Goal: Information Seeking & Learning: Learn about a topic

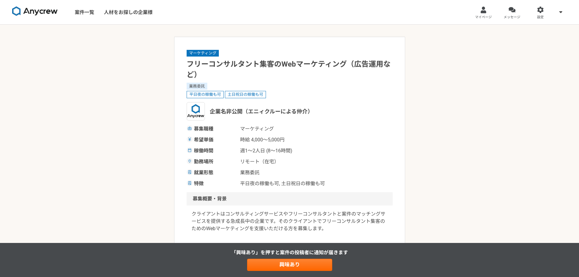
click at [193, 72] on h1 "フリーコンサルタント集客のWebマーケティング（広告運用など）" at bounding box center [290, 69] width 206 height 21
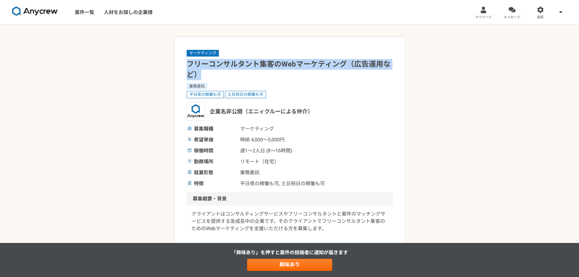
drag, startPoint x: 199, startPoint y: 72, endPoint x: 185, endPoint y: 68, distance: 14.9
copy h1 "フリーコンサルタント集客のWebマーケティング（広告運用など）"
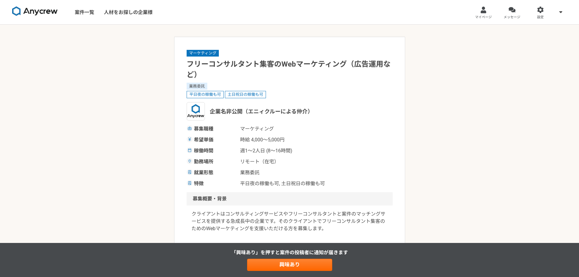
drag, startPoint x: 86, startPoint y: 89, endPoint x: 95, endPoint y: 89, distance: 9.4
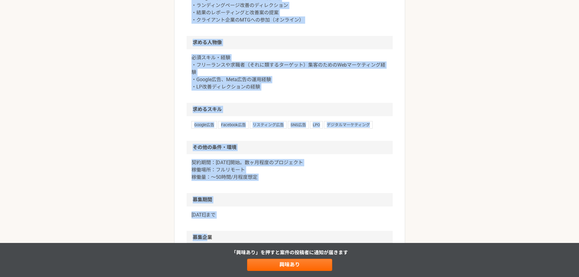
scroll to position [398, 0]
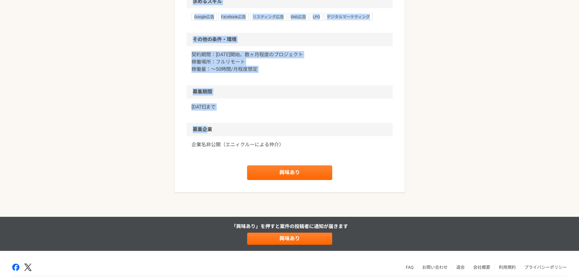
drag, startPoint x: 190, startPoint y: 63, endPoint x: 236, endPoint y: 114, distance: 69.3
copy article "フリーコンサルタント集客のWebマーケティング（広告運用など） 業務委託 平日夜の稼働も可 土日祝日の稼働も可 企業名非公開（エニィクルーによる仲介） 募集職…"
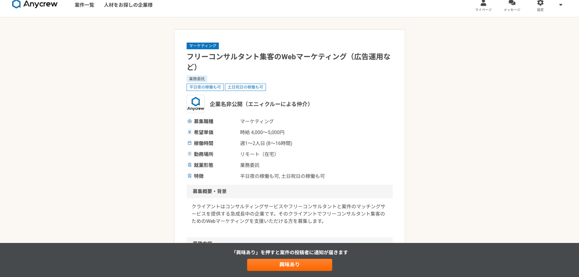
scroll to position [0, 0]
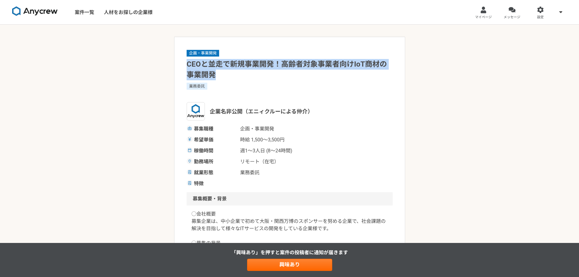
drag, startPoint x: 225, startPoint y: 75, endPoint x: 185, endPoint y: 66, distance: 41.2
copy h1 "CEOと並走で新規事業開発！高齢者対象事業者向けIoT商材の事業開発"
drag, startPoint x: 128, startPoint y: 75, endPoint x: 127, endPoint y: 45, distance: 30.1
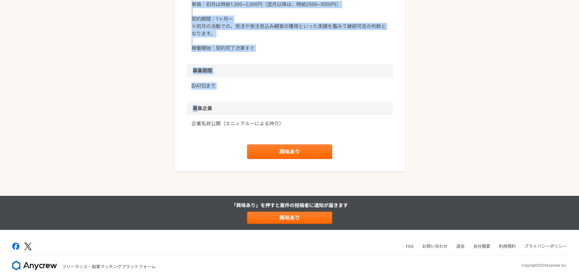
scroll to position [699, 0]
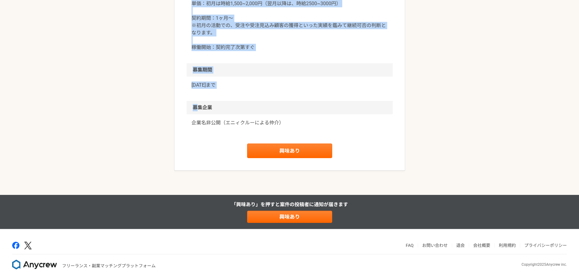
drag, startPoint x: 187, startPoint y: 64, endPoint x: 238, endPoint y: 114, distance: 71.4
copy article "CEOと並走で新規事業開発！高齢者対象事業者向けIoT商材の事業開発 業務委託 企業名非公開（エニィクルーによる仲介） 募集職種 企画・事業開発 希望単価 時…"
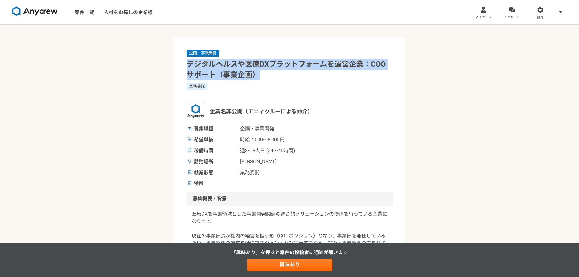
drag, startPoint x: 261, startPoint y: 75, endPoint x: 189, endPoint y: 67, distance: 72.3
click at [189, 67] on h1 "デジタルヘルスや医療DXプラットフォームを運営企業：COOサポート（事業企画）" at bounding box center [290, 69] width 206 height 21
copy h1 "デジタルヘルスや医療DXプラットフォームを運営企業：COOサポート（事業企画）"
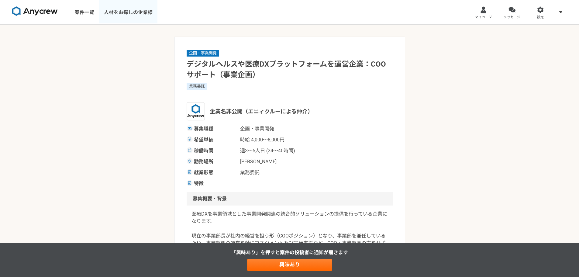
drag, startPoint x: 134, startPoint y: 51, endPoint x: 117, endPoint y: 5, distance: 49.2
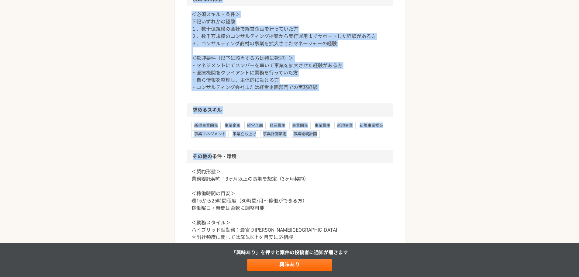
scroll to position [662, 0]
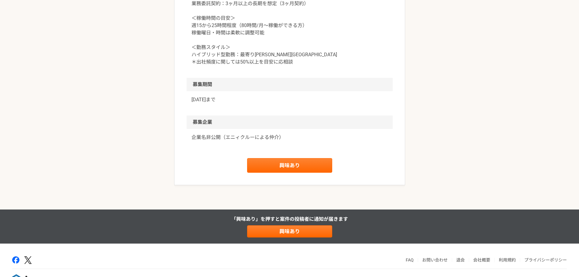
drag, startPoint x: 189, startPoint y: 63, endPoint x: 236, endPoint y: 113, distance: 68.4
copy article "デジタルヘルスや医療DXプラットフォームを運営企業：COOサポート（事業企画） 業務委託 企業名非公開（エニィクルーによる仲介） 募集職種 企画・事業開発 希…"
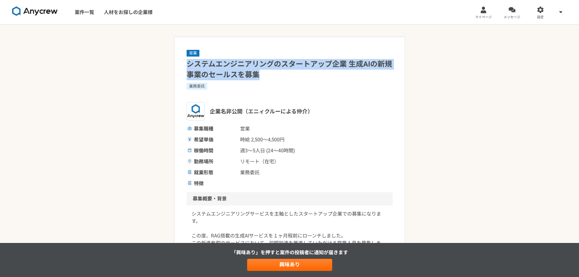
drag, startPoint x: 264, startPoint y: 72, endPoint x: 187, endPoint y: 67, distance: 77.4
click at [187, 67] on h1 "システムエンジニアリングのスタートアップ企業 生成AIの新規事業のセールスを募集" at bounding box center [290, 69] width 206 height 21
copy h1 "システムエンジニアリングのスタートアップ企業 生成AIの新規事業のセールスを募集"
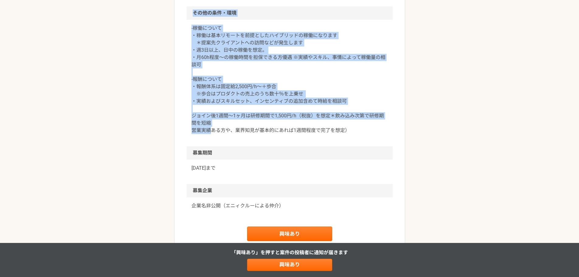
scroll to position [699, 0]
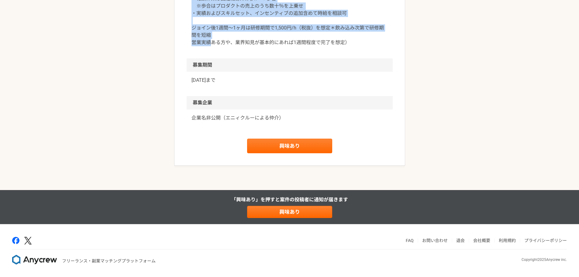
drag, startPoint x: 186, startPoint y: 62, endPoint x: 239, endPoint y: 114, distance: 74.0
copy article "システムエンジニアリングのスタートアップ企業 生成AIの新規事業のセールスを募集 業務委託 企業名非公開（エニィクルーによる仲介） 募集職種 営業 希望単価 …"
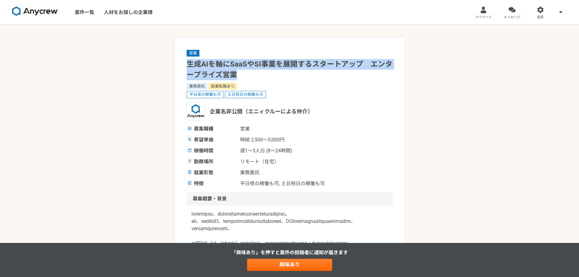
drag, startPoint x: 237, startPoint y: 75, endPoint x: 189, endPoint y: 69, distance: 48.5
click at [189, 69] on h1 "生成AIを軸にSaaSやSI事業を展開するスタートアップ　エンタープライズ営業" at bounding box center [290, 69] width 206 height 21
copy h1 "生成AIを軸にSaaSやSI事業を展開するスタートアップ　エンタープライズ営業"
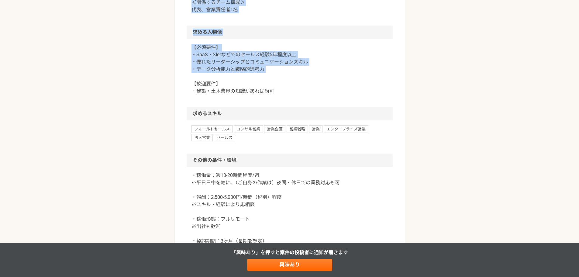
scroll to position [837, 0]
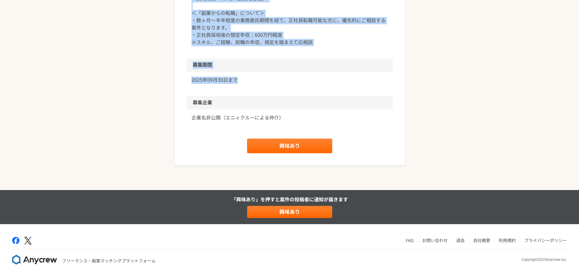
drag, startPoint x: 187, startPoint y: 64, endPoint x: 241, endPoint y: 113, distance: 72.2
copy article "生成AIを軸にSaaSやSI事業を展開するスタートアップ　エンタープライズ営業 業務委託 副業転職あり 平日夜の稼働も可 土日祝日の稼働も可 企業名非公開（エ…"
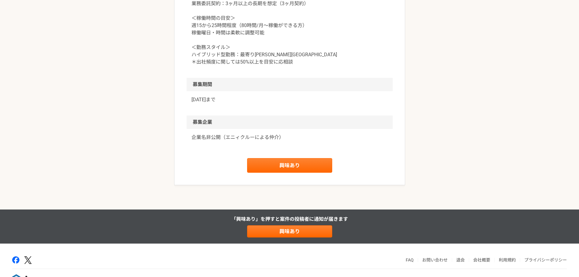
click at [344, 55] on p "＜契約形態＞ 業務委託契約：3ヶ月以上の長期を想定（3ヶ月契約） ＜稼働時間の目安＞ 週15から25時間程度（80時間/月〜稼働ができる方） 稼働曜日・時間は…" at bounding box center [290, 29] width 197 height 73
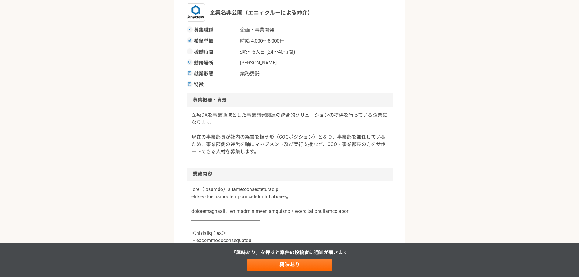
scroll to position [54, 0]
